Goal: Check status: Check status

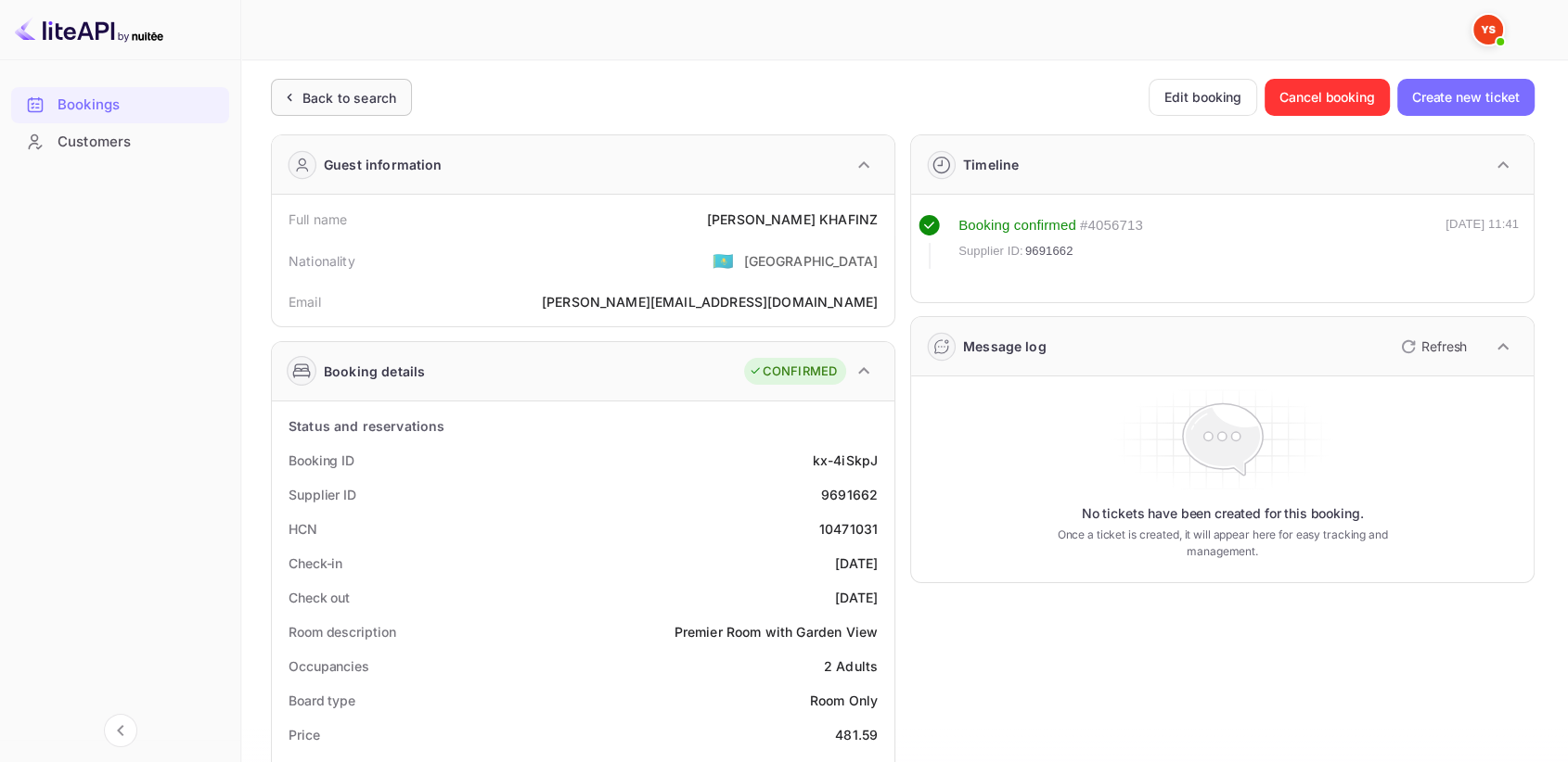
click at [383, 92] on div "Back to search" at bounding box center [349, 97] width 93 height 19
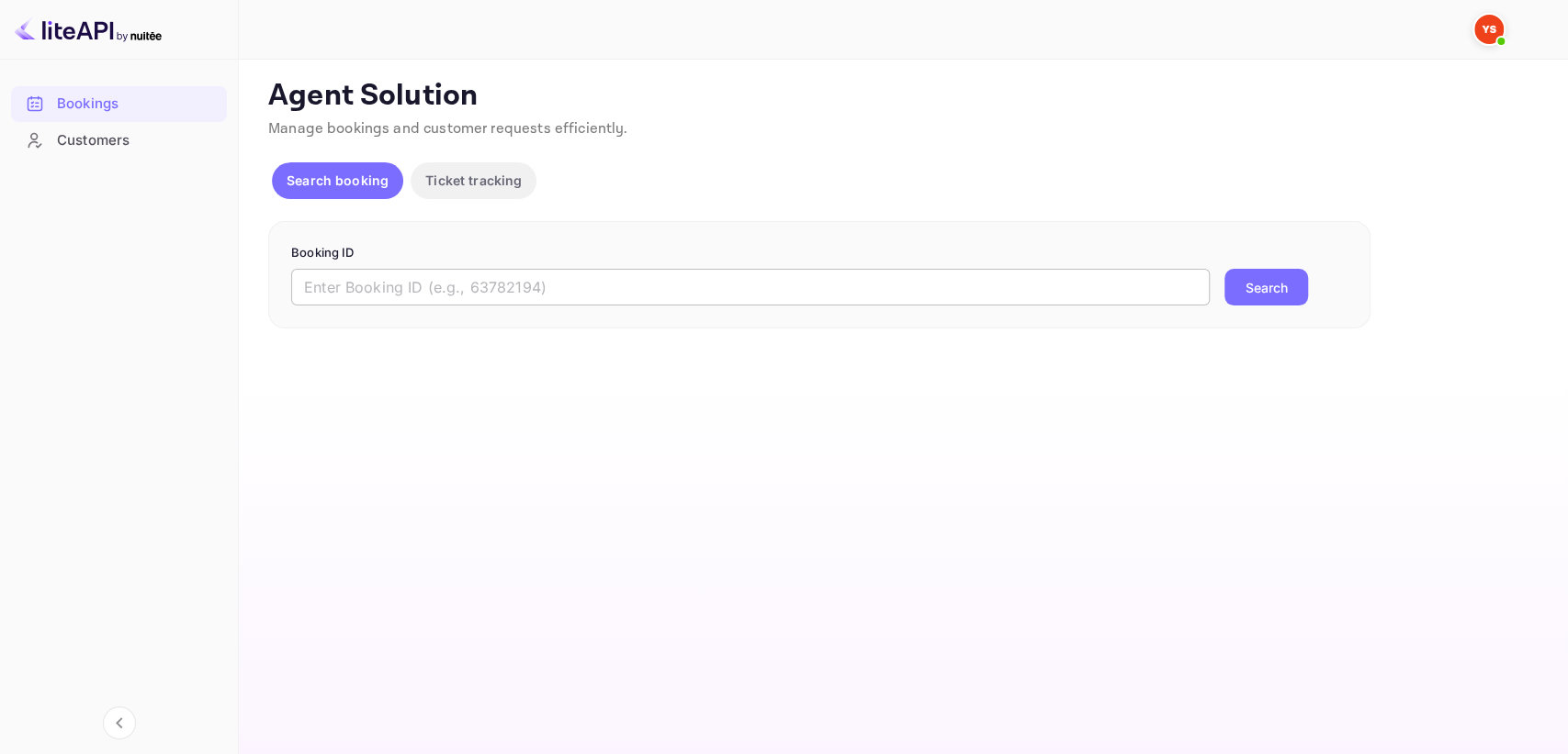
click at [375, 293] on input "text" at bounding box center [750, 287] width 918 height 37
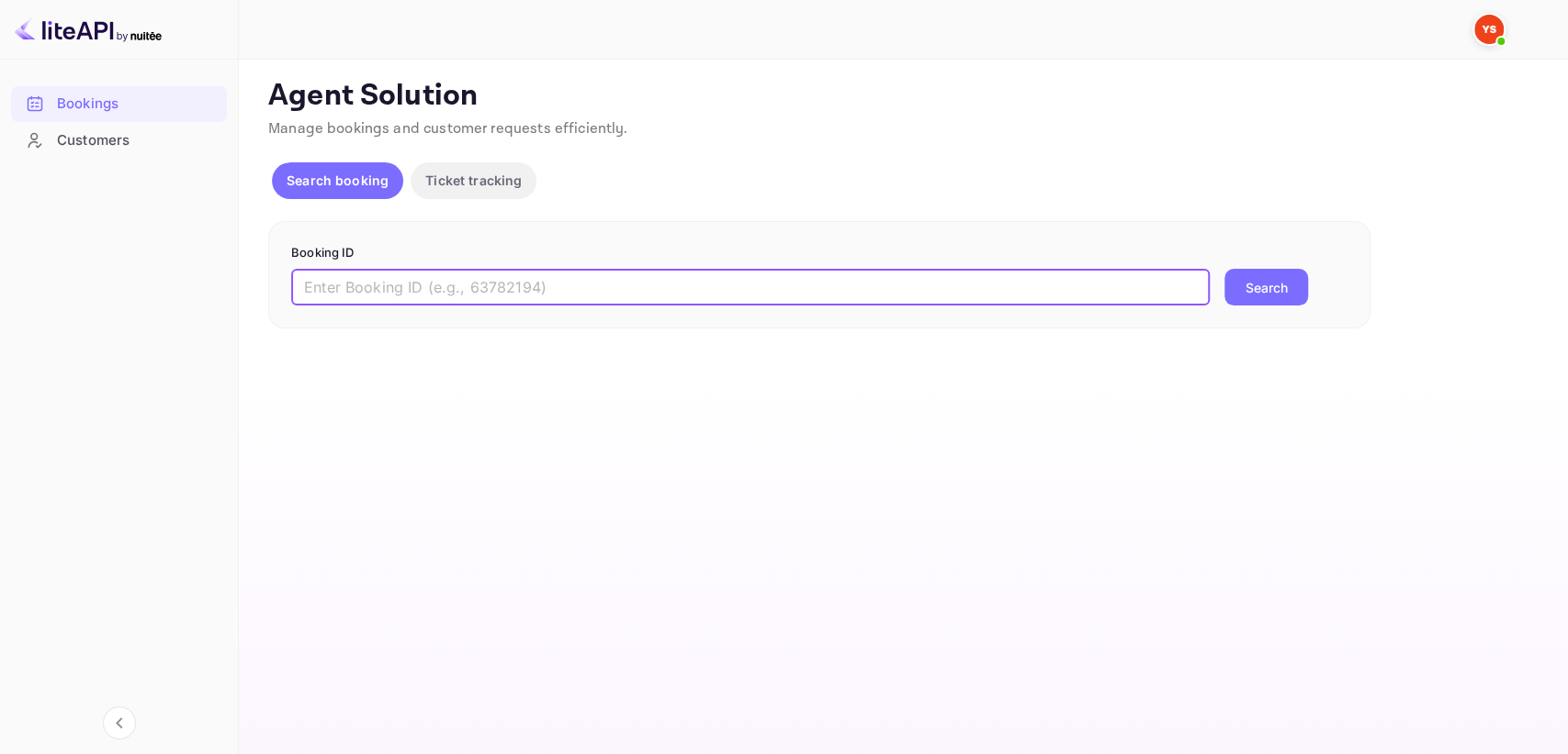
paste input "9731692"
type input "9731692"
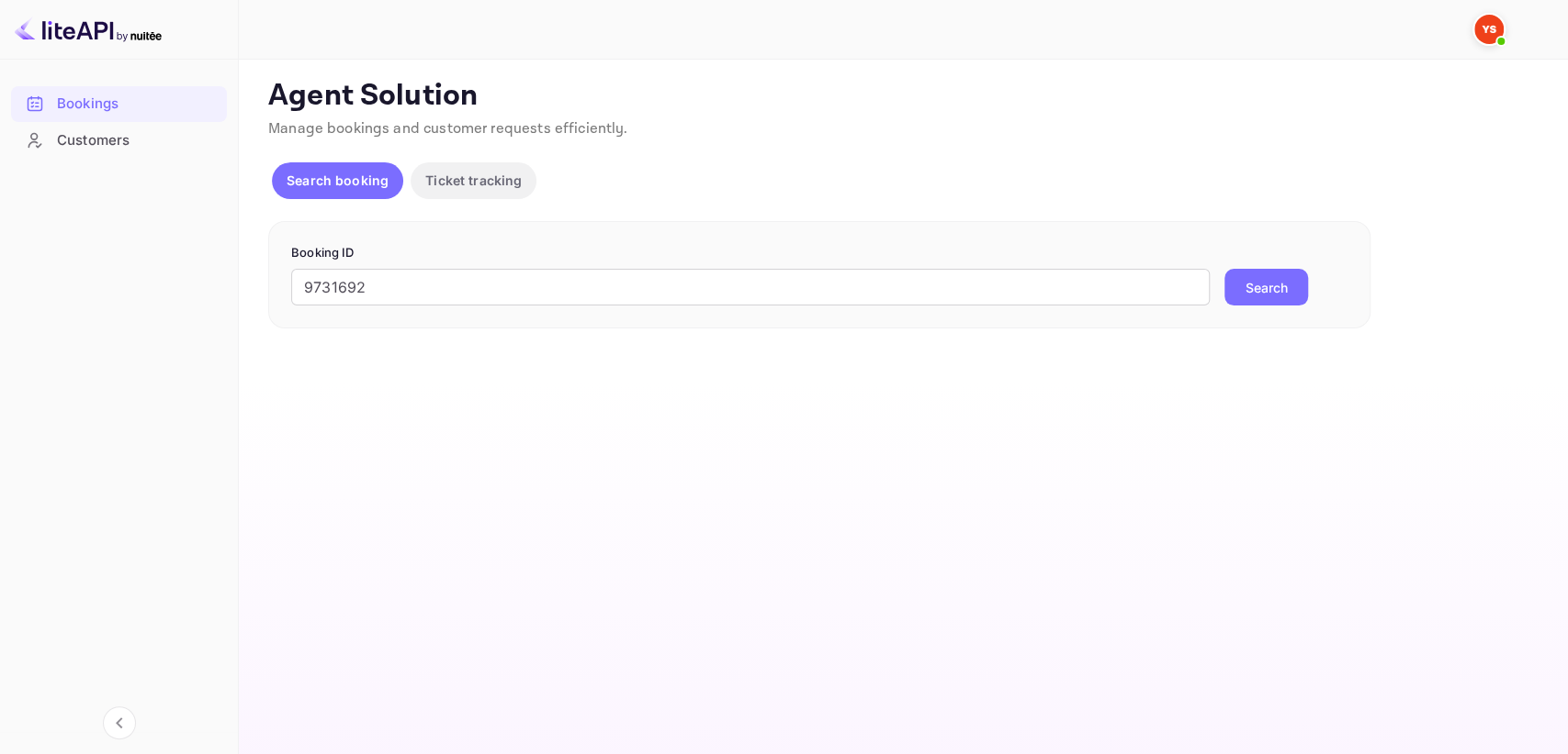
click at [1249, 281] on button "Search" at bounding box center [1266, 287] width 84 height 37
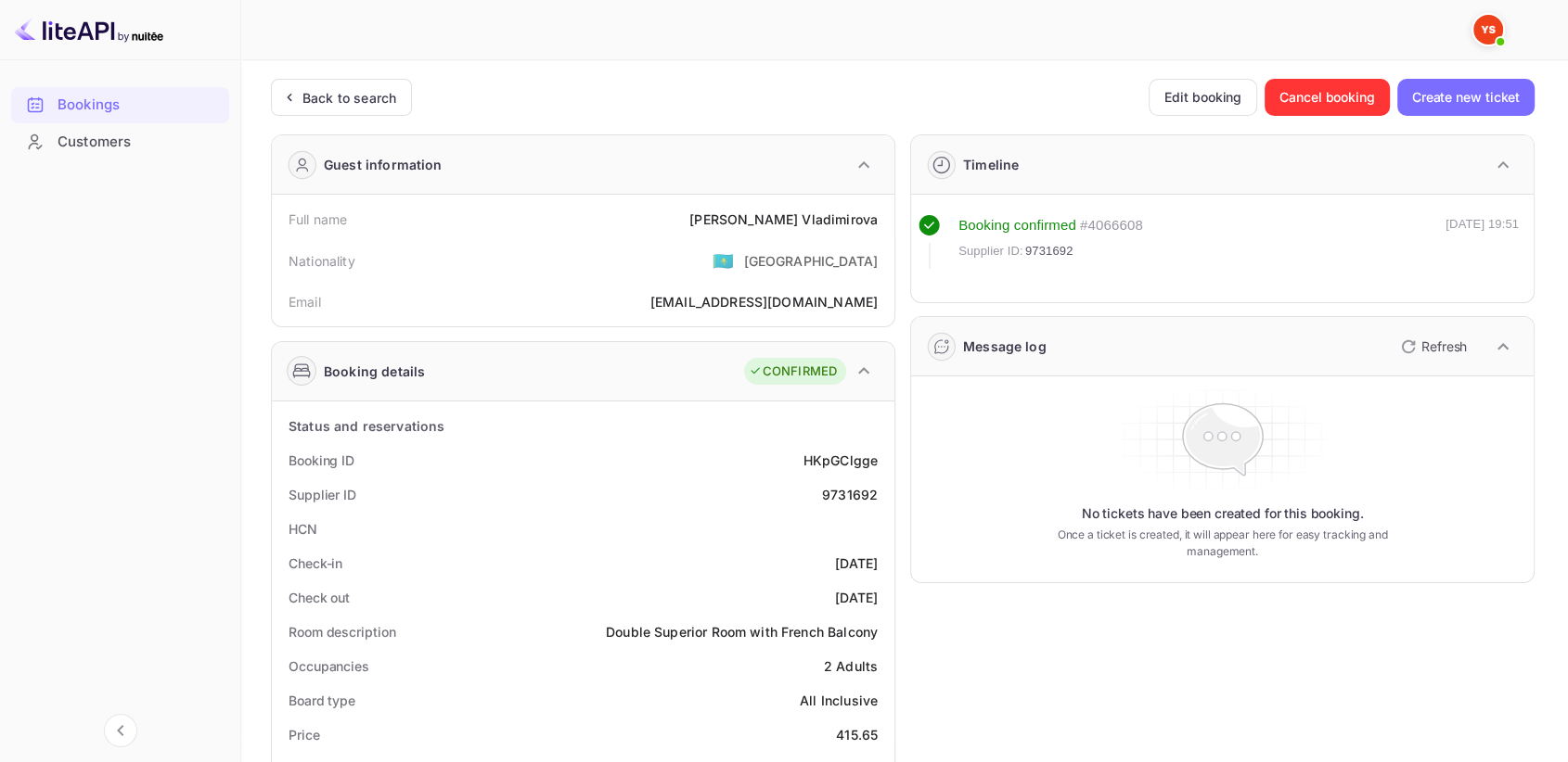
click at [848, 499] on div "9731692" at bounding box center [850, 495] width 56 height 19
copy div "9731692"
drag, startPoint x: 759, startPoint y: 222, endPoint x: 886, endPoint y: 219, distance: 127.0
click at [886, 219] on div "Full name [PERSON_NAME]" at bounding box center [583, 220] width 608 height 35
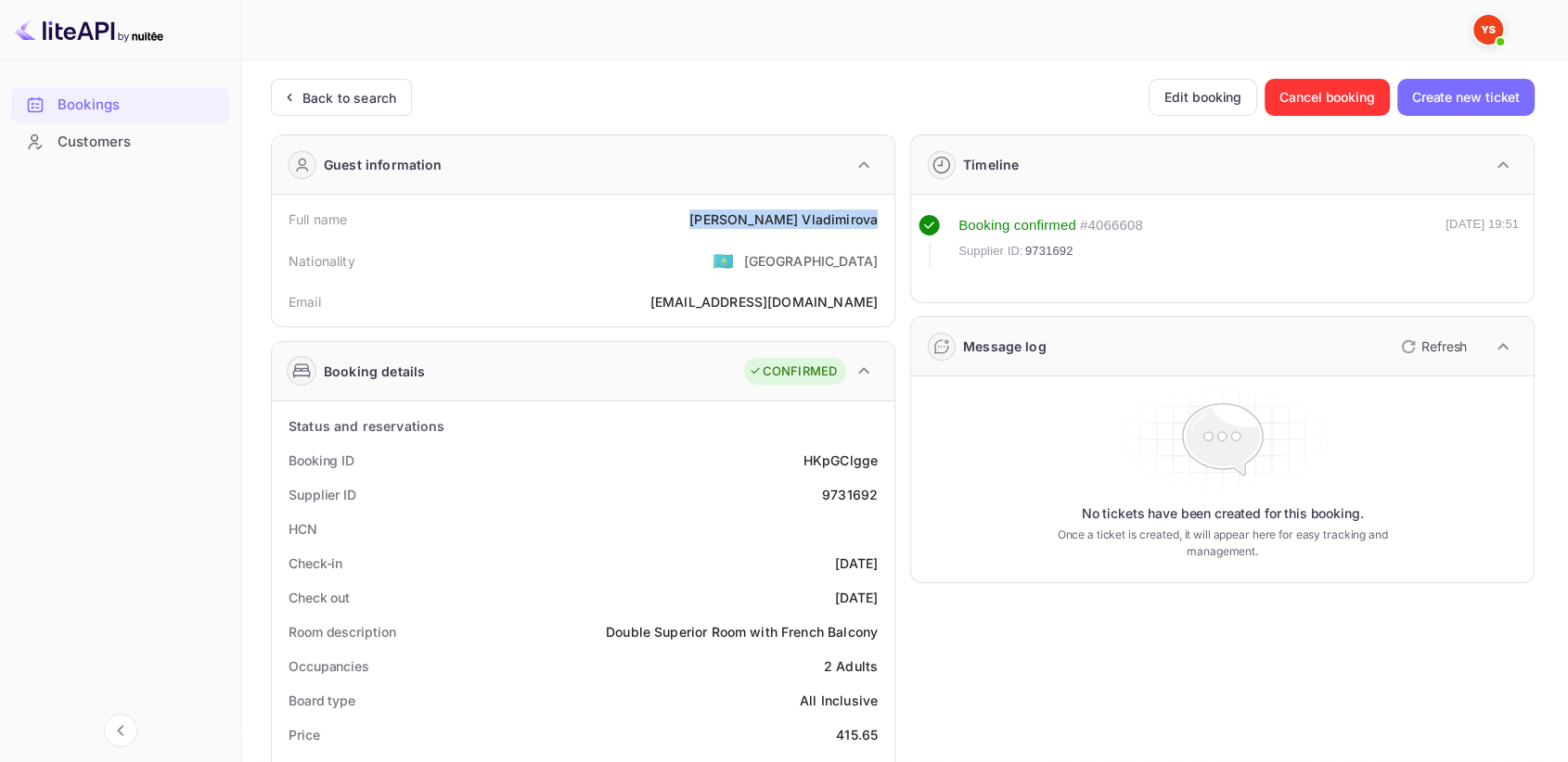
copy div "[PERSON_NAME]"
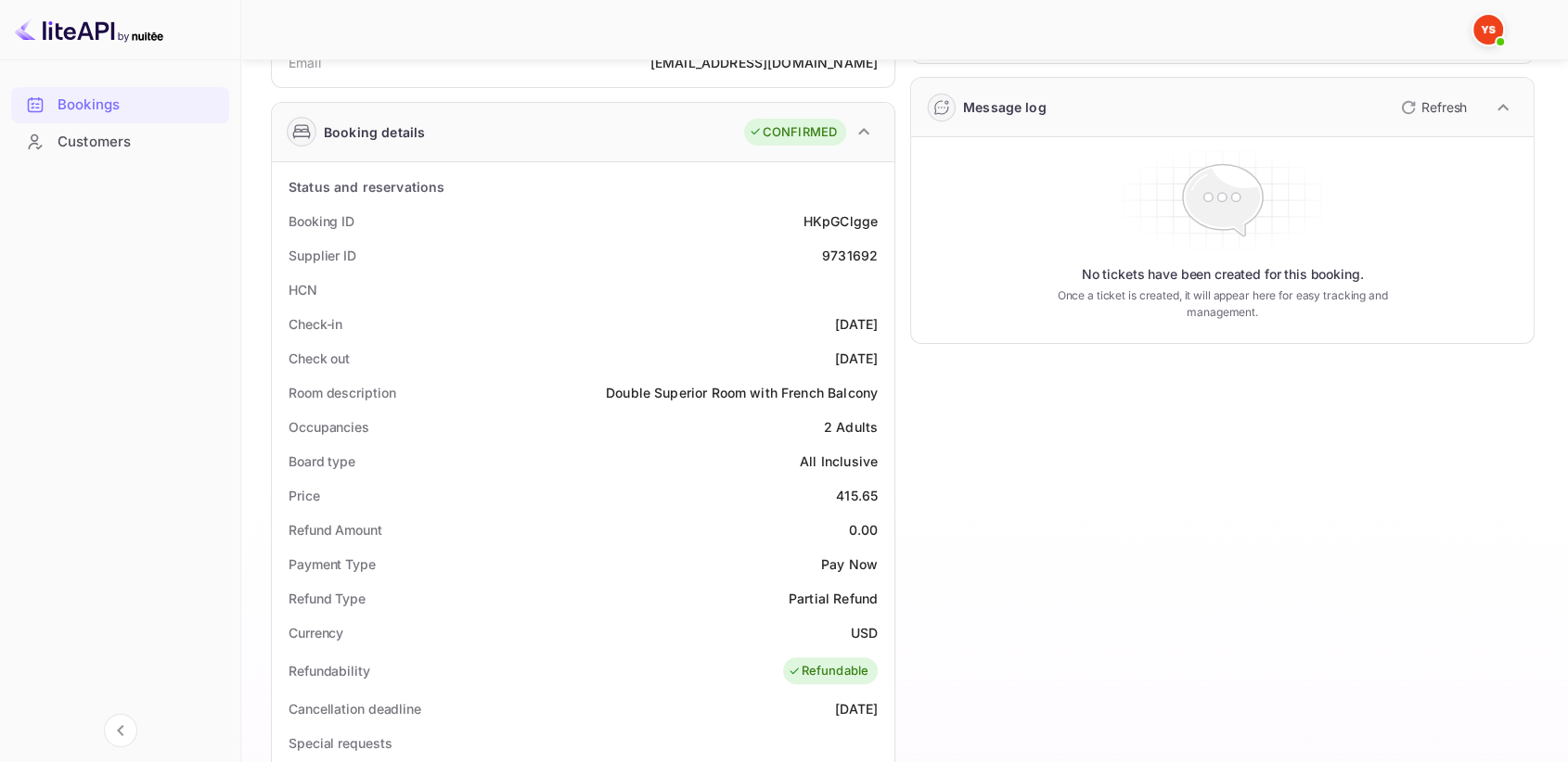
scroll to position [309, 0]
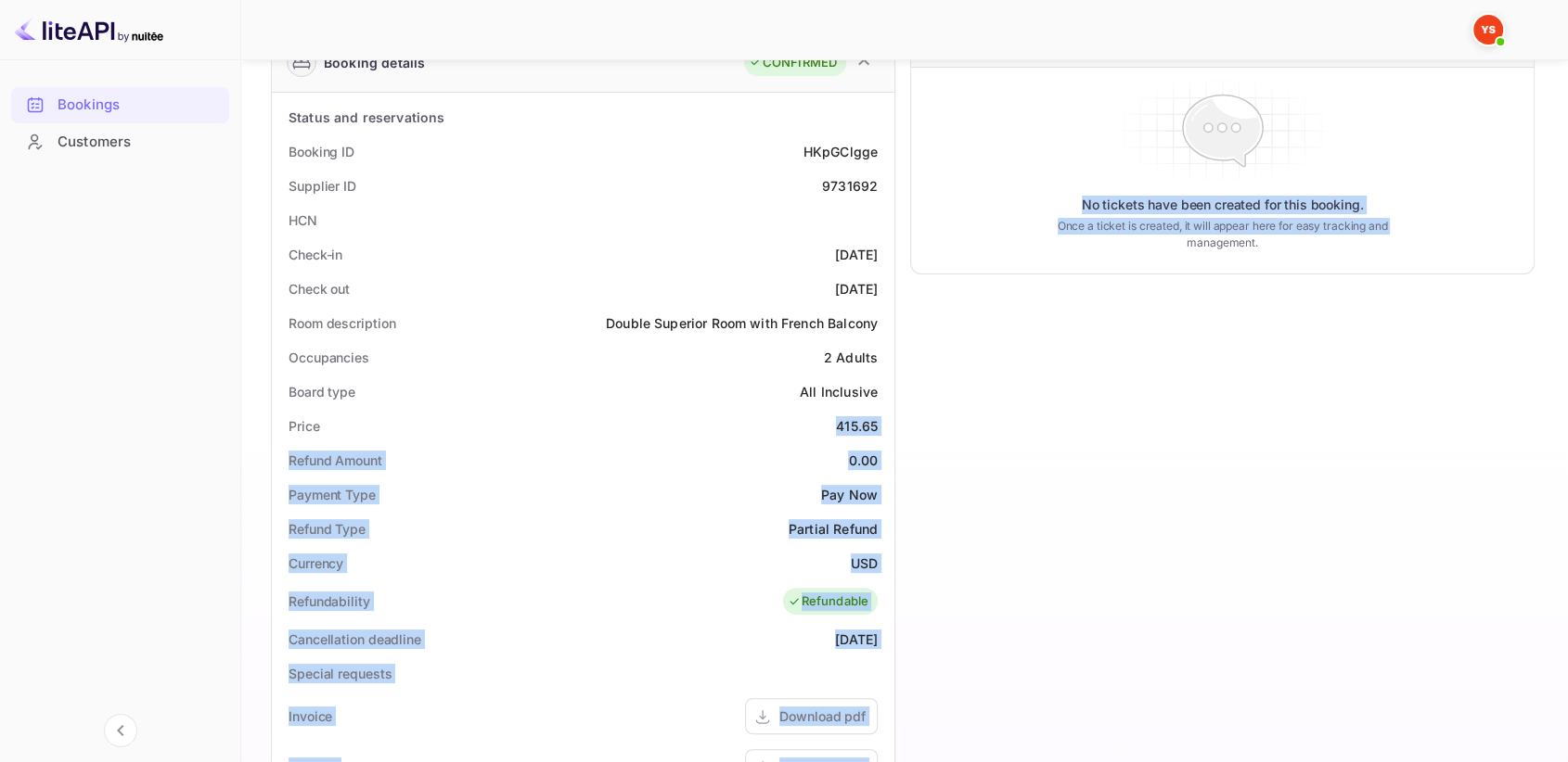
drag, startPoint x: 833, startPoint y: 427, endPoint x: 900, endPoint y: 424, distance: 67.1
click at [900, 424] on div "Guest information Full name [PERSON_NAME] Nationality 🇰🇿 [DEMOGRAPHIC_DATA] Ema…" at bounding box center [895, 487] width 1279 height 1353
click at [762, 424] on div "Price 415.65" at bounding box center [583, 427] width 608 height 35
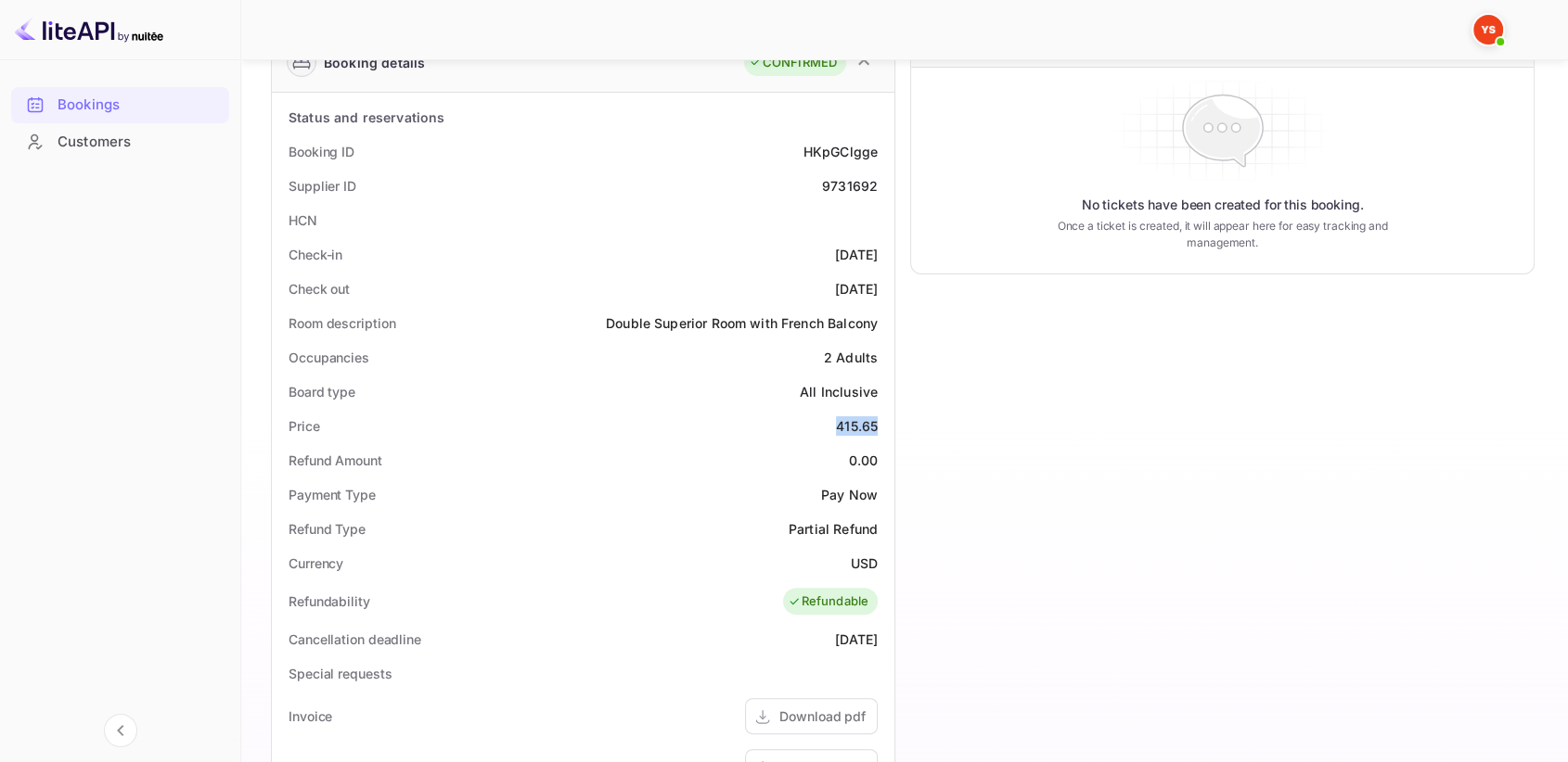
drag, startPoint x: 838, startPoint y: 423, endPoint x: 874, endPoint y: 423, distance: 36.0
click at [874, 423] on div "415.65" at bounding box center [857, 426] width 41 height 19
copy div "415.65"
